Goal: Task Accomplishment & Management: Complete application form

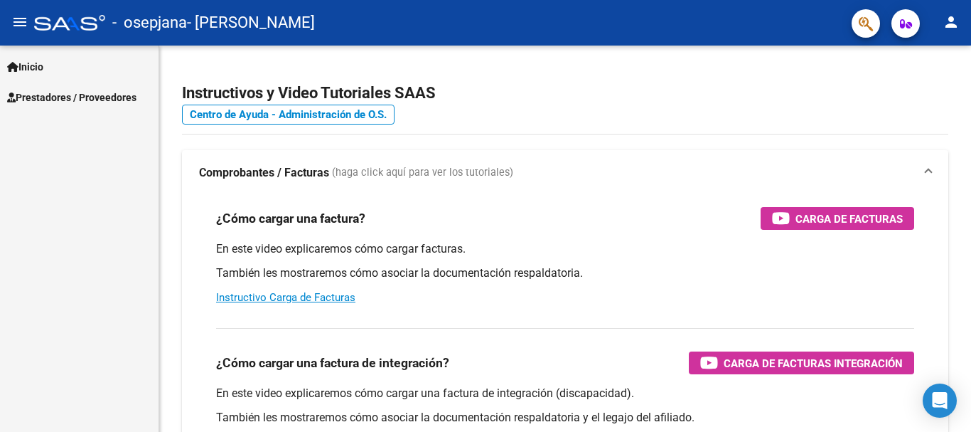
click at [73, 90] on span "Prestadores / Proveedores" at bounding box center [71, 98] width 129 height 16
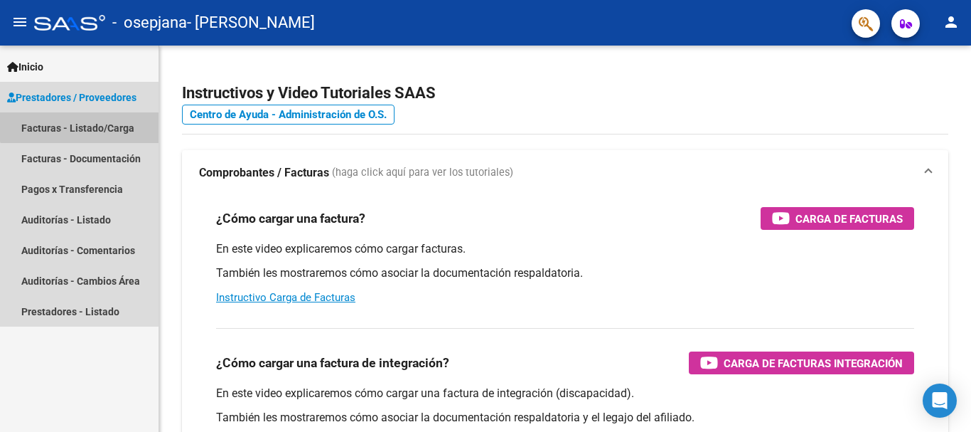
click at [111, 117] on link "Facturas - Listado/Carga" at bounding box center [79, 127] width 159 height 31
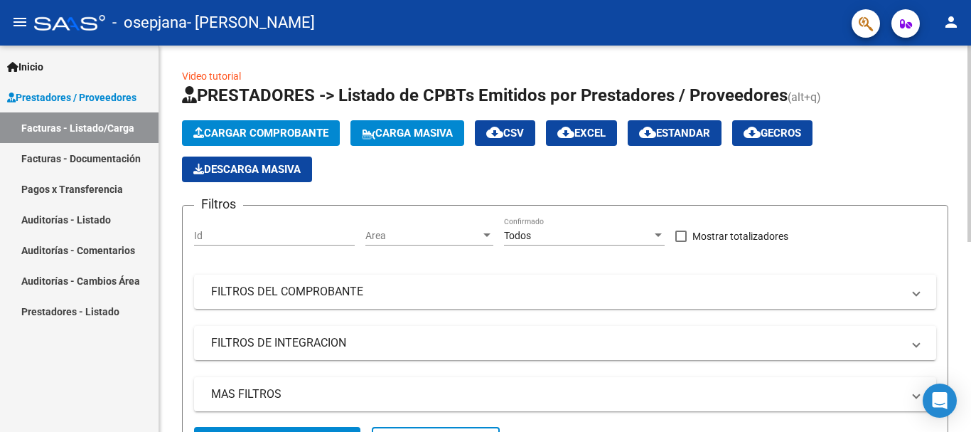
click at [320, 134] on span "Cargar Comprobante" at bounding box center [260, 133] width 135 height 13
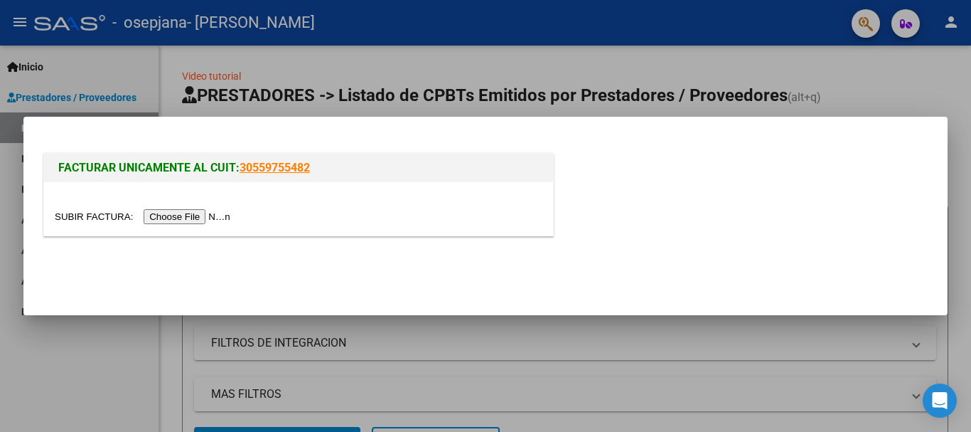
click at [208, 220] on input "file" at bounding box center [145, 216] width 180 height 15
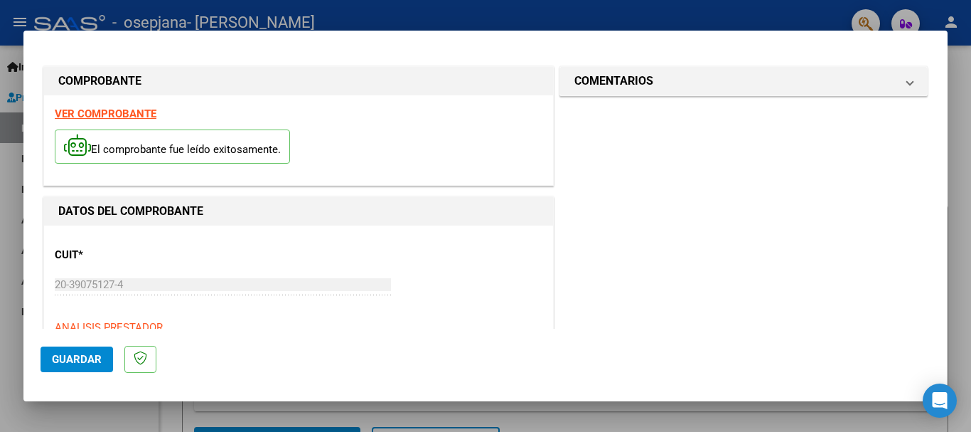
scroll to position [213, 0]
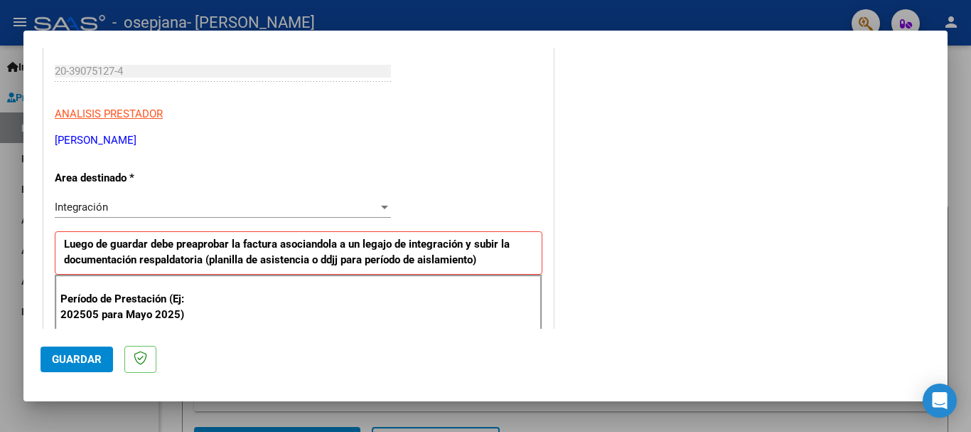
click at [348, 208] on div "Integración" at bounding box center [217, 207] width 324 height 13
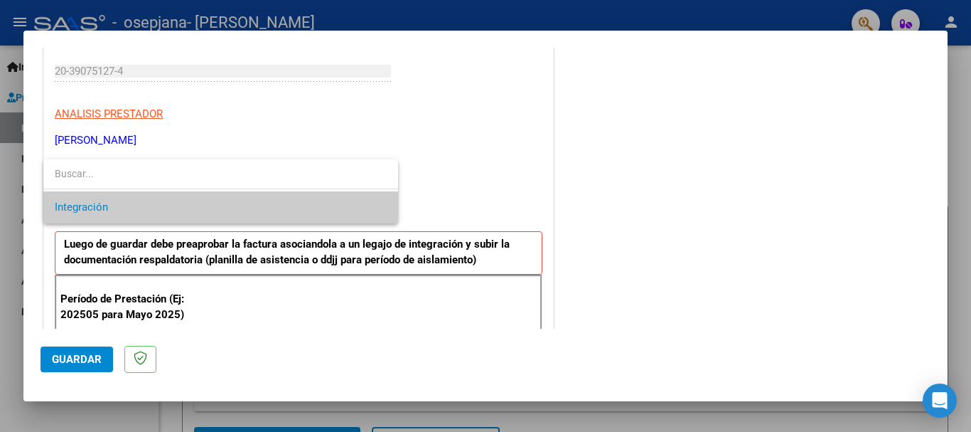
click at [348, 205] on span "Integración" at bounding box center [221, 207] width 332 height 32
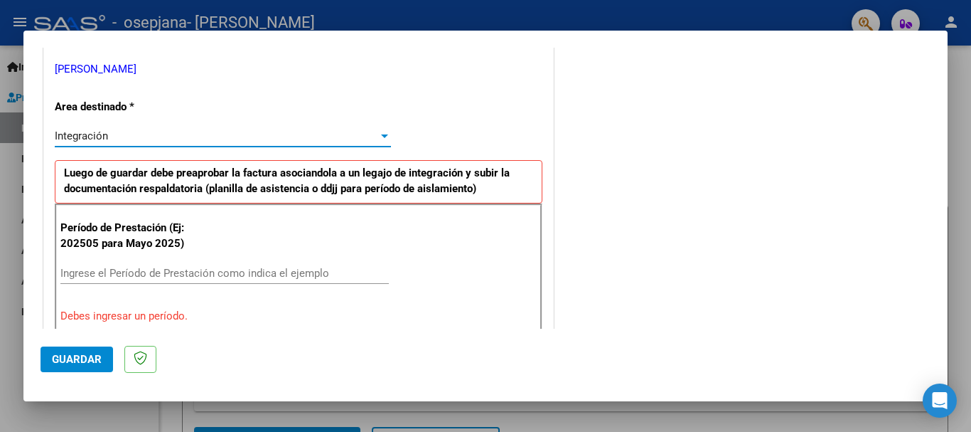
scroll to position [356, 0]
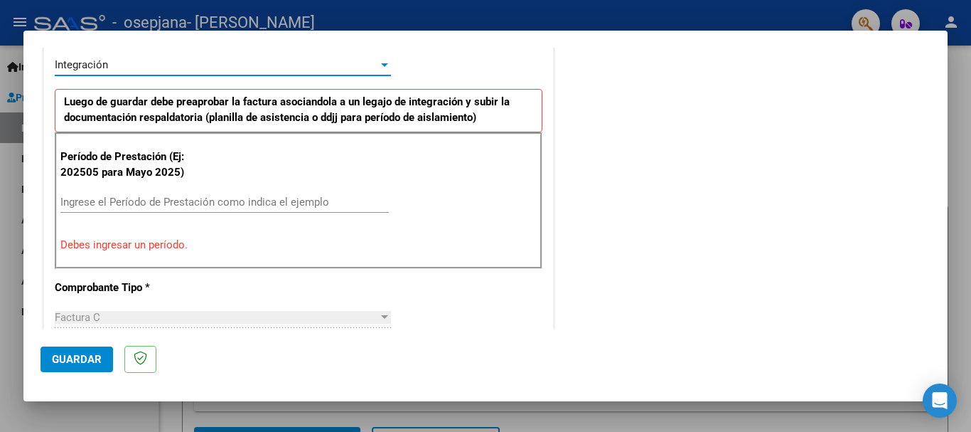
click at [185, 183] on div "Período de Prestación (Ej: 202505 para [DATE]) Ingrese el Período de Prestación…" at bounding box center [299, 200] width 488 height 137
click at [185, 206] on input "Ingrese el Período de Prestación como indica el ejemplo" at bounding box center [224, 202] width 329 height 13
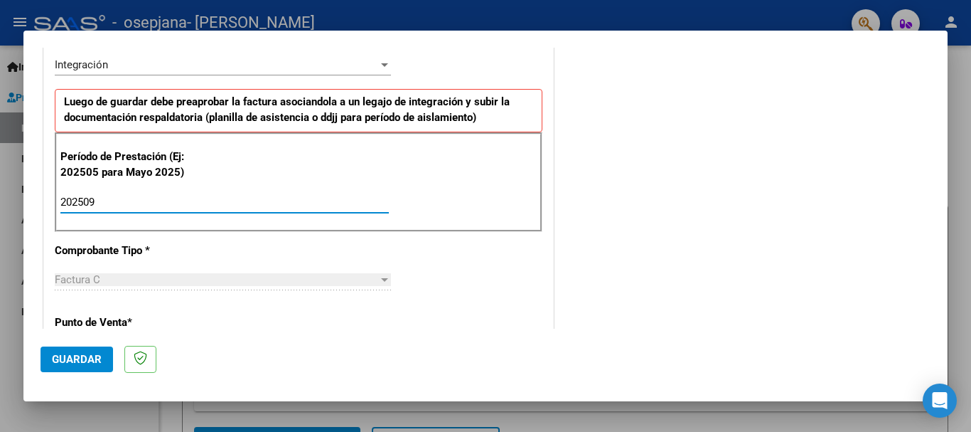
type input "202509"
click at [444, 181] on div "Período de Prestación (Ej: 202505 para Mayo 2025) 202509 Ingrese el Período de …" at bounding box center [299, 182] width 488 height 100
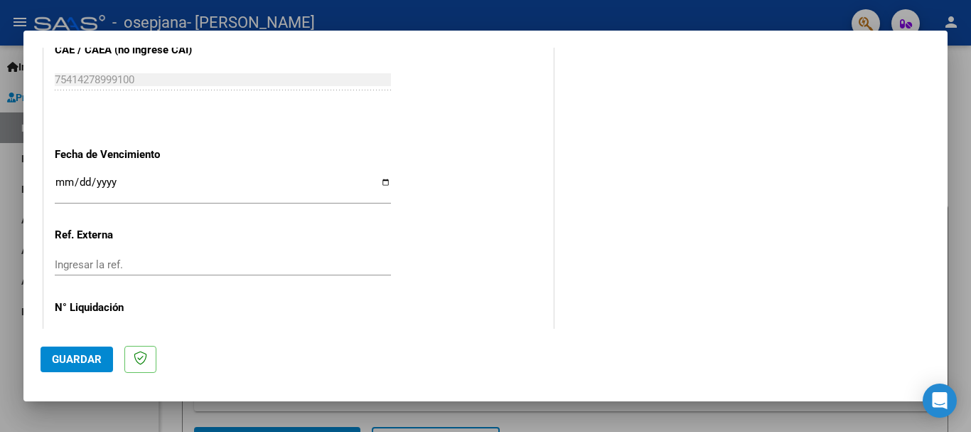
scroll to position [971, 0]
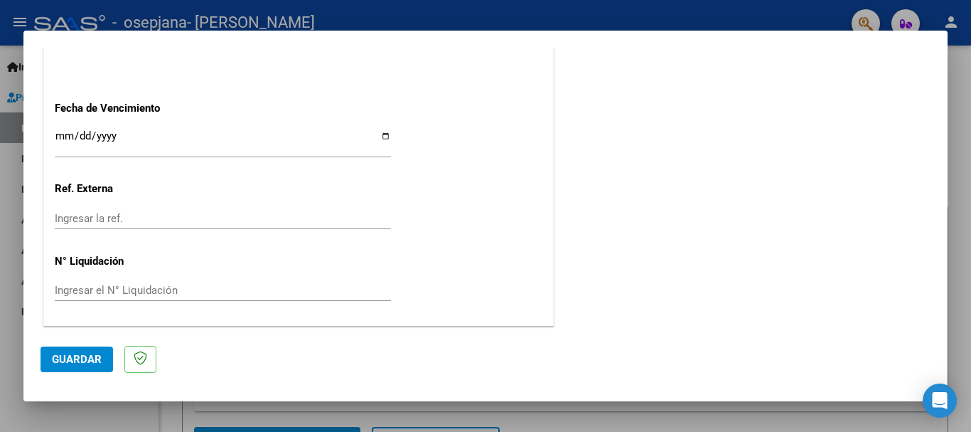
click at [89, 365] on span "Guardar" at bounding box center [77, 359] width 50 height 13
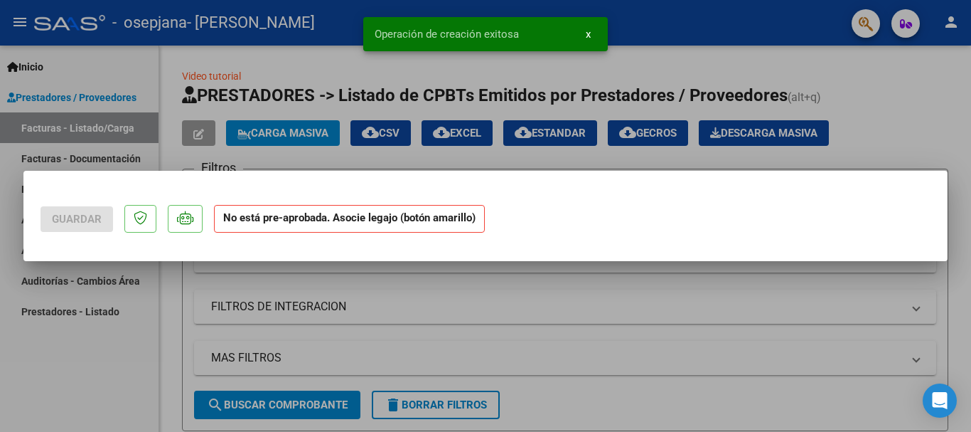
scroll to position [0, 0]
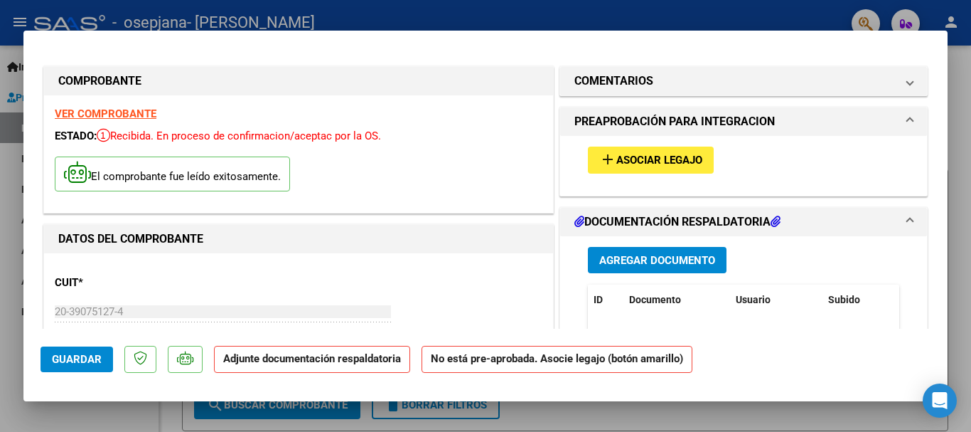
click at [674, 168] on button "add Asociar Legajo" at bounding box center [651, 160] width 126 height 26
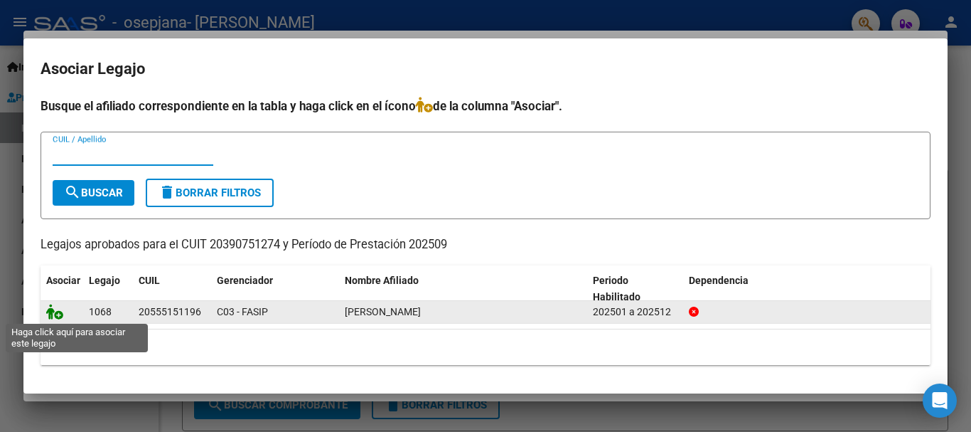
click at [57, 312] on icon at bounding box center [54, 312] width 17 height 16
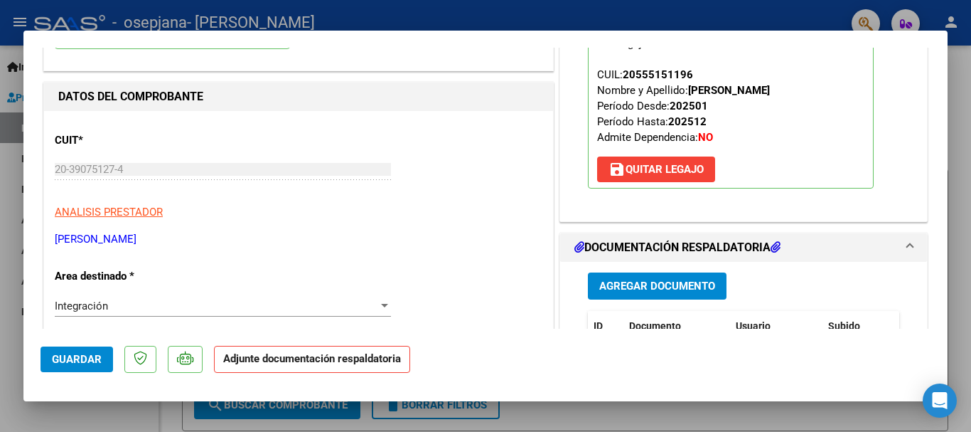
scroll to position [284, 0]
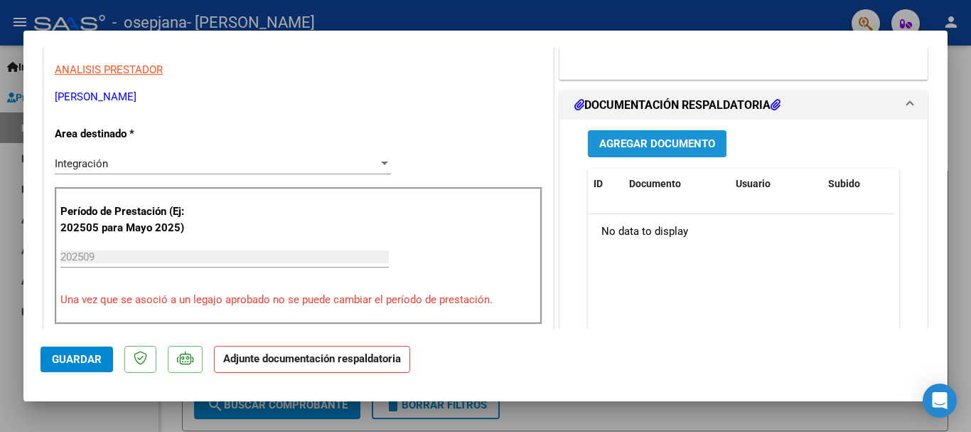
click at [681, 153] on button "Agregar Documento" at bounding box center [657, 143] width 139 height 26
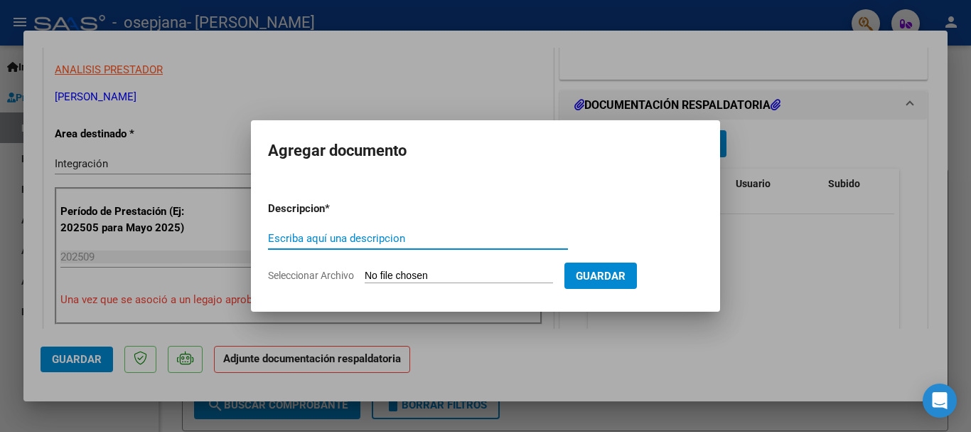
click at [401, 239] on input "Escriba aquí una descripcion" at bounding box center [418, 238] width 300 height 13
type input "planilla"
click at [521, 270] on input "Seleccionar Archivo" at bounding box center [459, 277] width 188 height 14
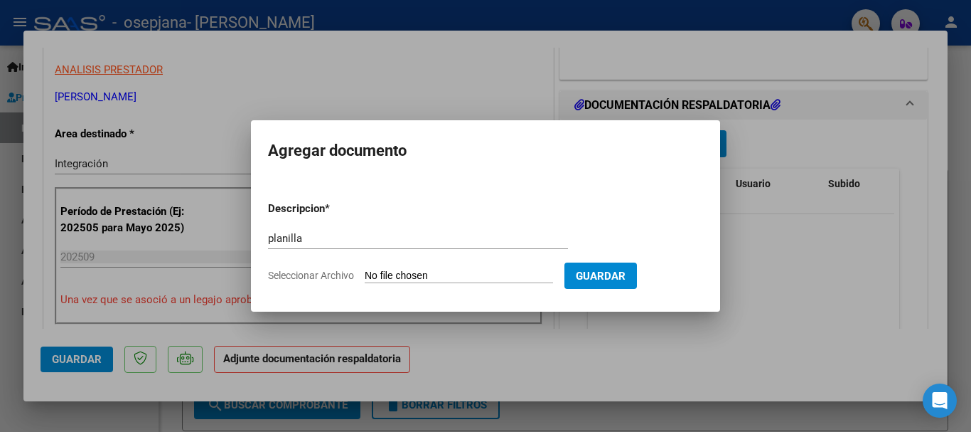
type input "C:\fakepath\Septiembre [PERSON_NAME].pdf"
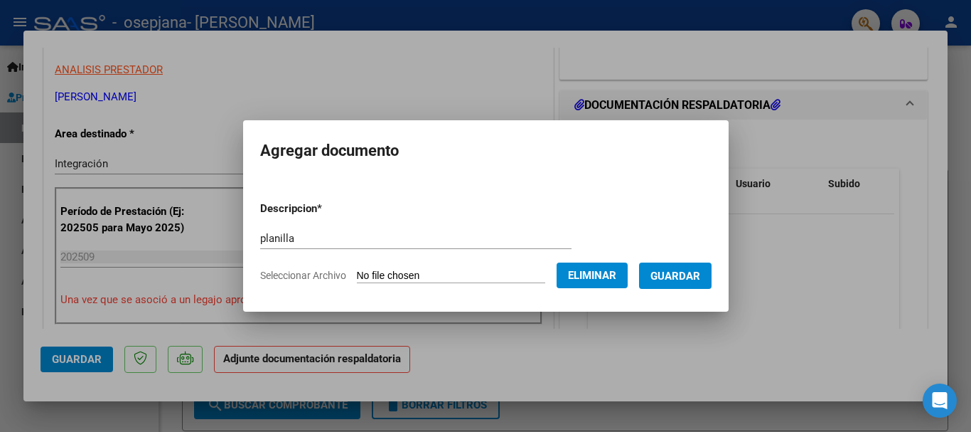
click at [680, 275] on span "Guardar" at bounding box center [676, 276] width 50 height 13
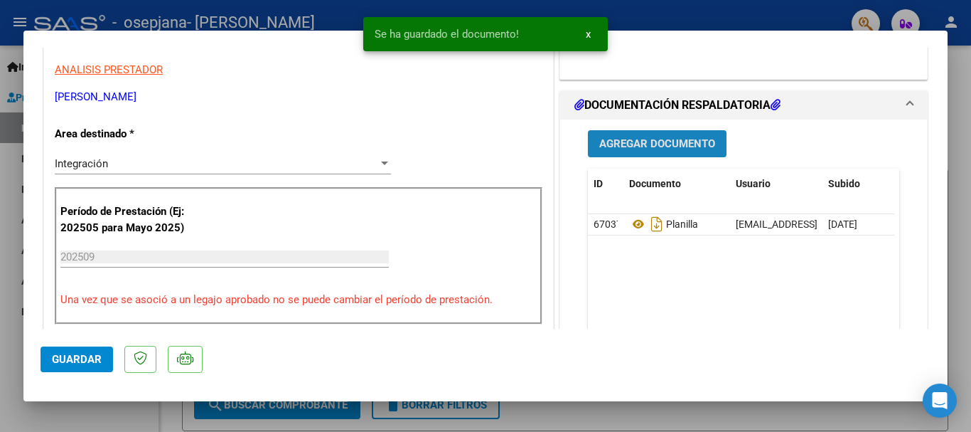
click at [648, 146] on span "Agregar Documento" at bounding box center [658, 144] width 116 height 13
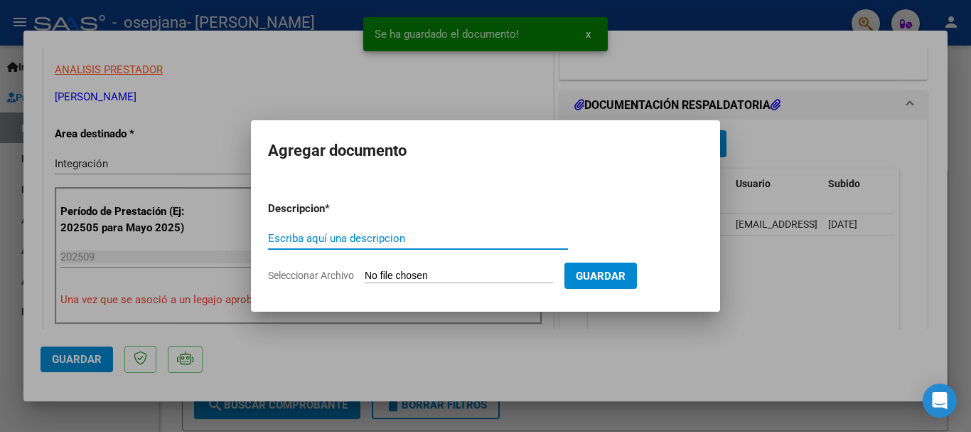
click at [452, 238] on input "Escriba aquí una descripcion" at bounding box center [418, 238] width 300 height 13
type input "cae"
click at [429, 284] on form "Descripcion * cae Escriba aquí una descripcion Seleccionar Archivo Guardar" at bounding box center [485, 242] width 435 height 104
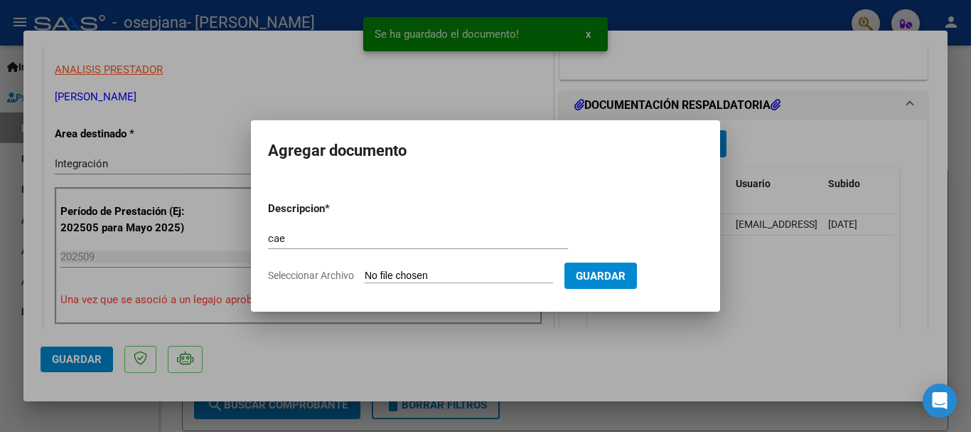
click at [345, 282] on form "Descripcion * cae Escriba aquí una descripcion Seleccionar Archivo Guardar" at bounding box center [485, 242] width 435 height 104
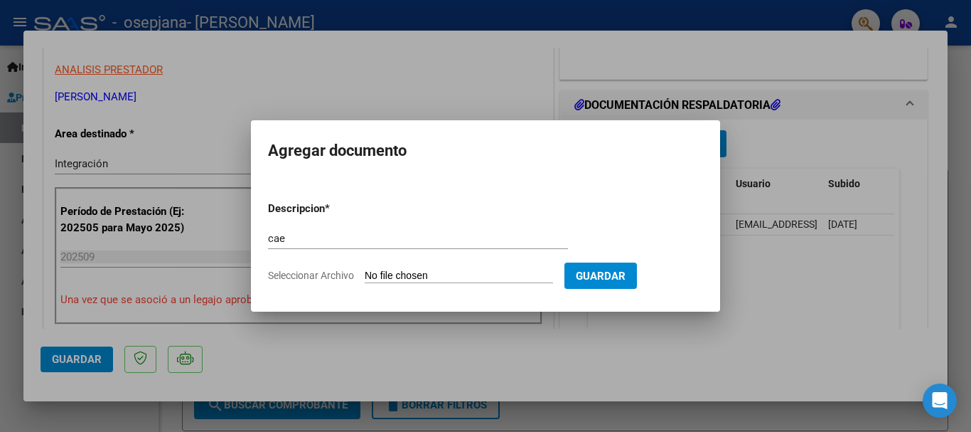
click at [376, 272] on input "Seleccionar Archivo" at bounding box center [459, 277] width 188 height 14
type input "C:\fakepath\Constatación de Comprobantes _ AFIP [PERSON_NAME] sep.pdf"
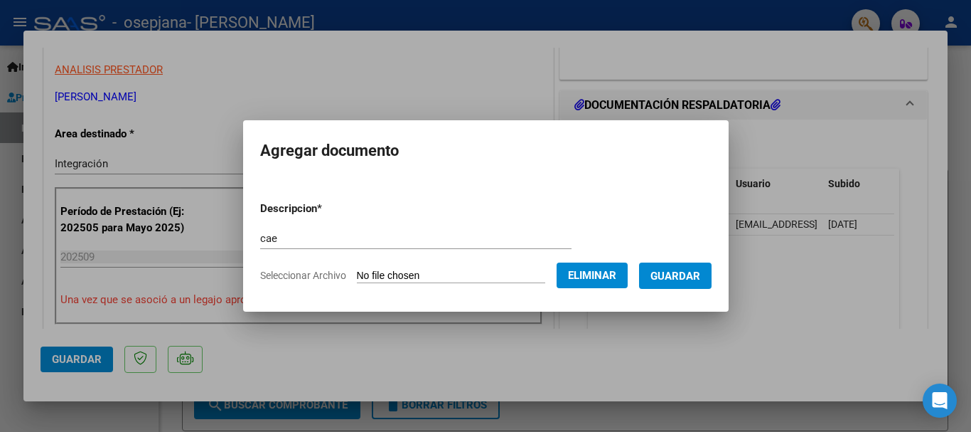
click at [680, 277] on span "Guardar" at bounding box center [676, 276] width 50 height 13
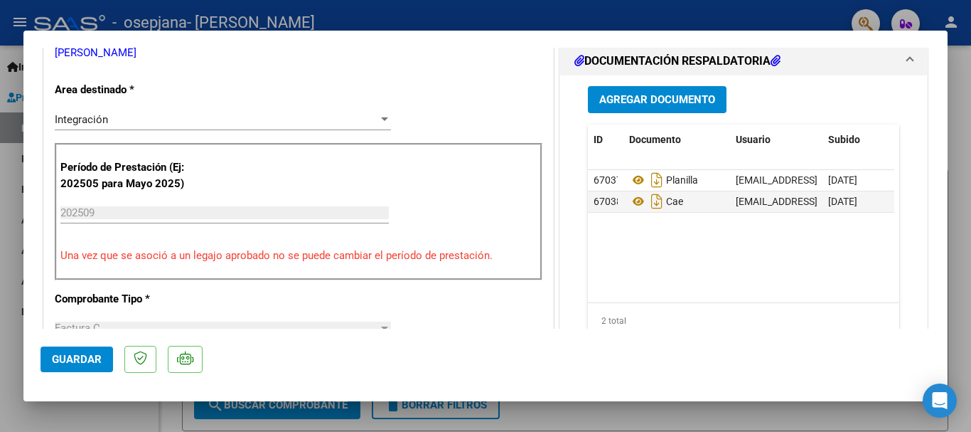
scroll to position [0, 0]
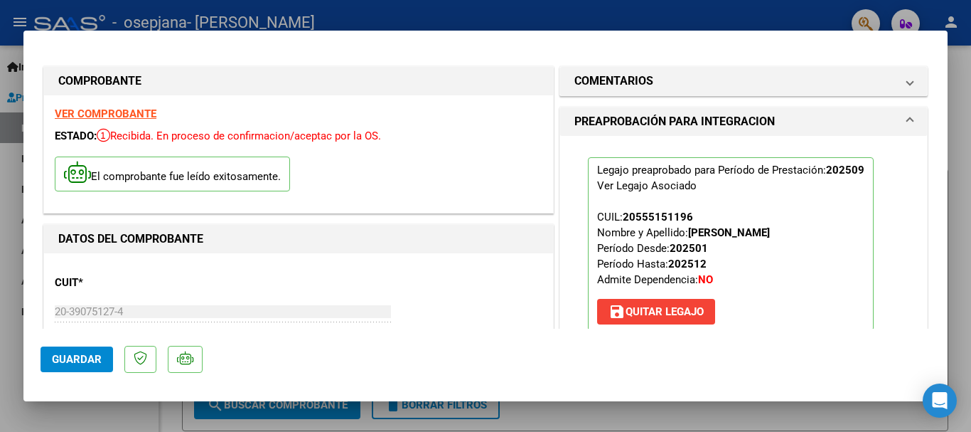
click at [473, 165] on div "El comprobante fue leído exitosamente." at bounding box center [299, 175] width 488 height 53
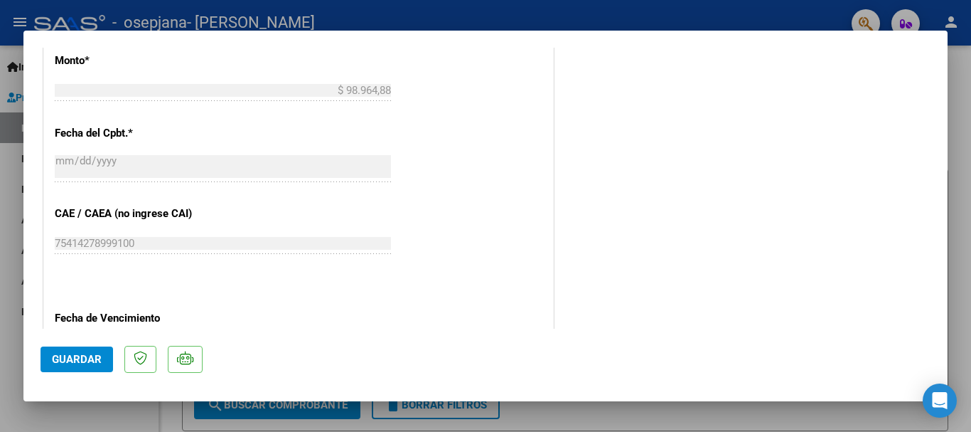
scroll to position [992, 0]
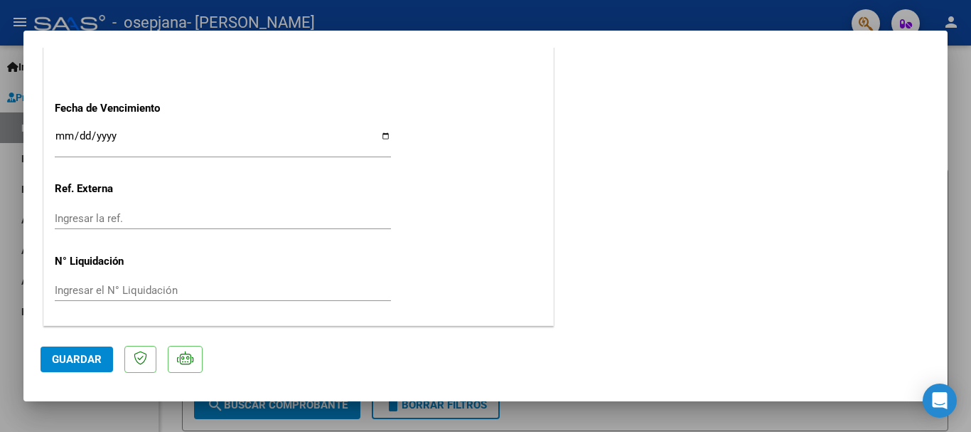
click at [73, 353] on span "Guardar" at bounding box center [77, 359] width 50 height 13
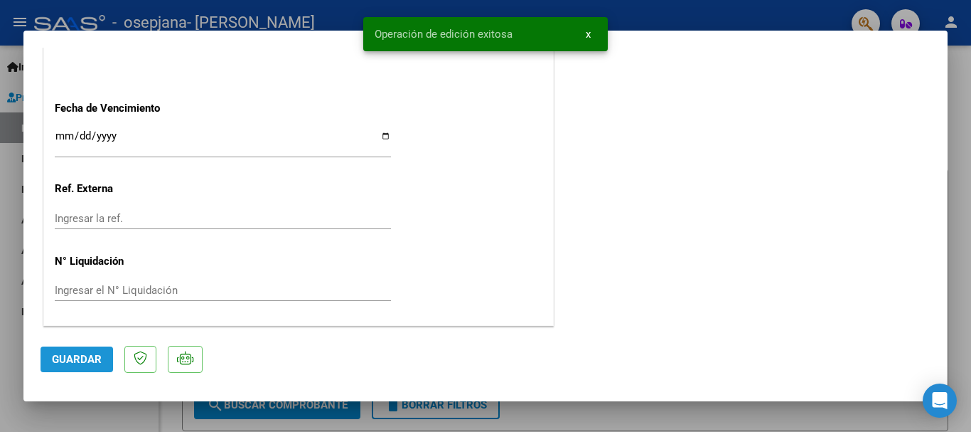
click at [97, 363] on span "Guardar" at bounding box center [77, 359] width 50 height 13
click at [134, 420] on div at bounding box center [485, 216] width 971 height 432
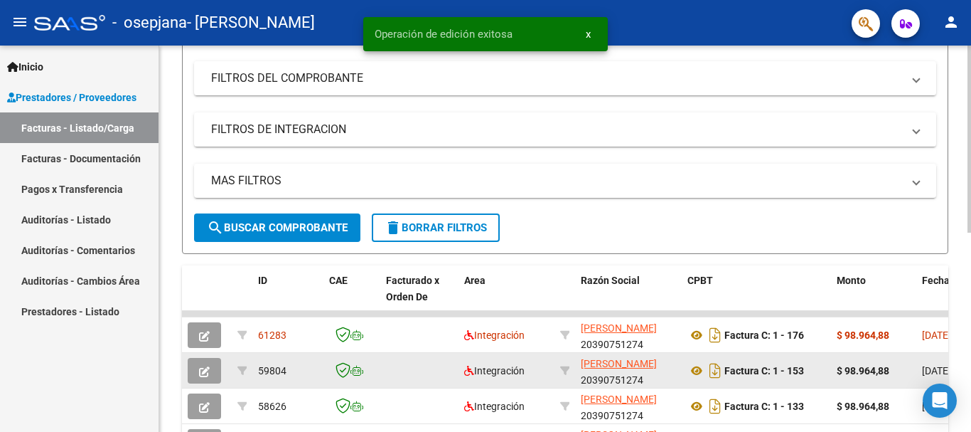
scroll to position [284, 0]
